Goal: Task Accomplishment & Management: Use online tool/utility

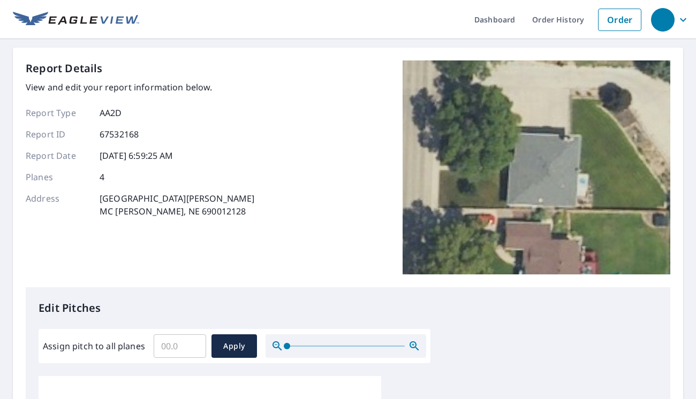
click at [174, 358] on input "Assign pitch to all planes" at bounding box center [180, 346] width 52 height 30
type input "3"
click at [232, 340] on span "Apply" at bounding box center [234, 346] width 28 height 13
type input "3"
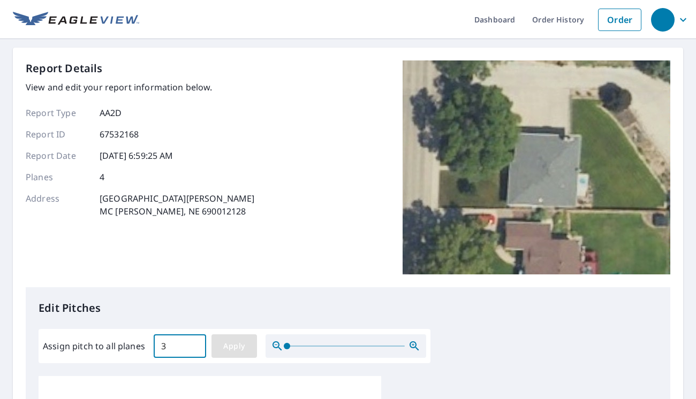
type input "3"
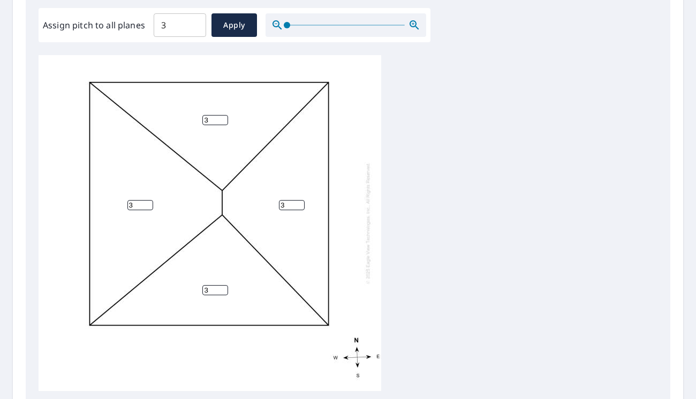
scroll to position [11, 0]
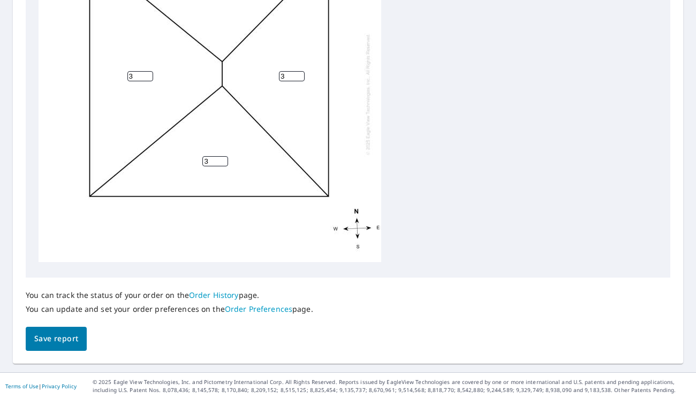
click at [65, 335] on span "Save report" at bounding box center [56, 338] width 44 height 13
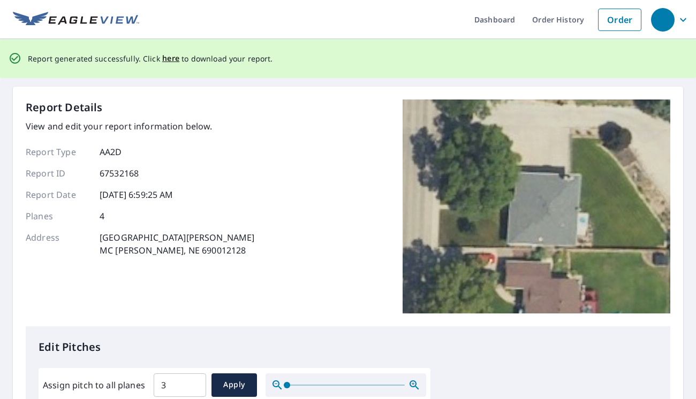
scroll to position [0, 0]
click at [166, 57] on span "here" at bounding box center [171, 58] width 18 height 13
